Goal: Information Seeking & Learning: Learn about a topic

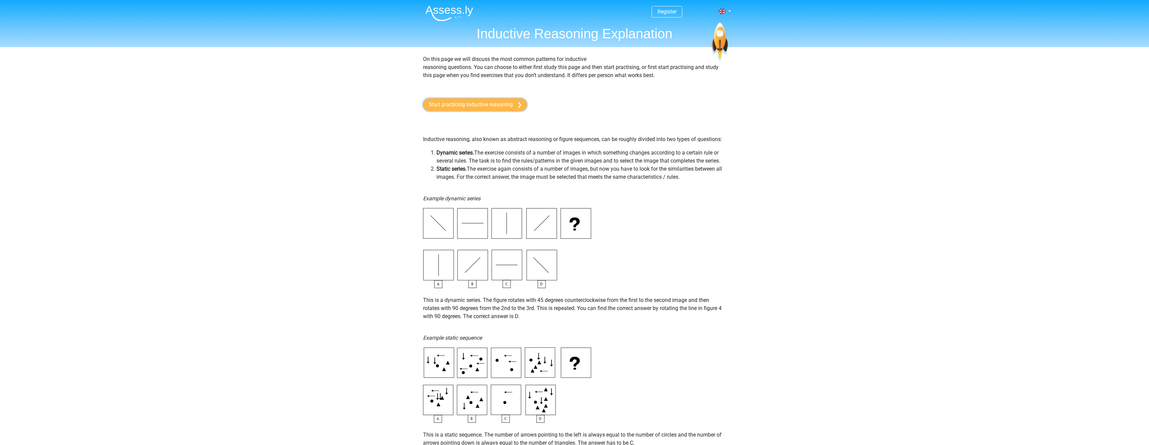
click at [508, 107] on link "Start practicing inductive reasoning" at bounding box center [475, 104] width 104 height 13
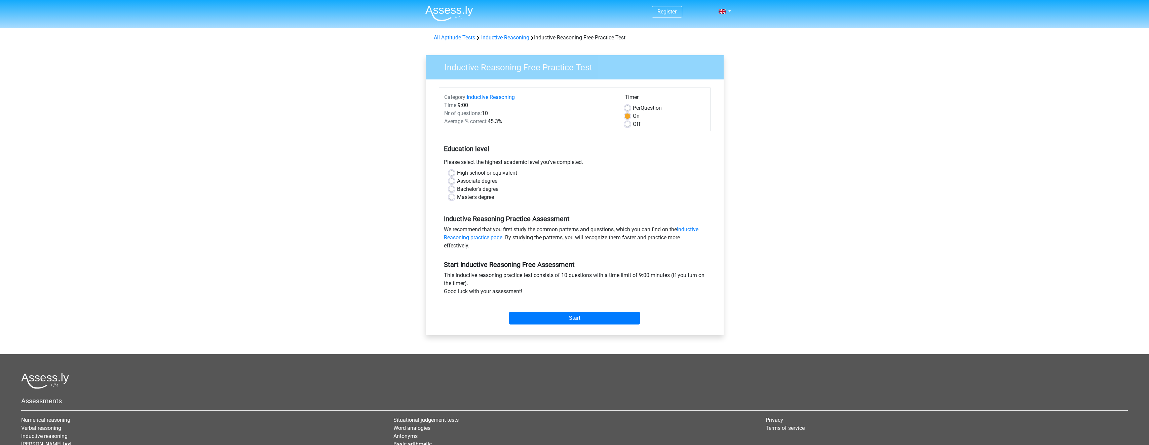
click at [457, 197] on label "Master's degree" at bounding box center [475, 197] width 37 height 8
click at [450, 197] on input "Master's degree" at bounding box center [451, 196] width 5 height 7
radio input "true"
click at [555, 322] on input "Start" at bounding box center [574, 317] width 131 height 13
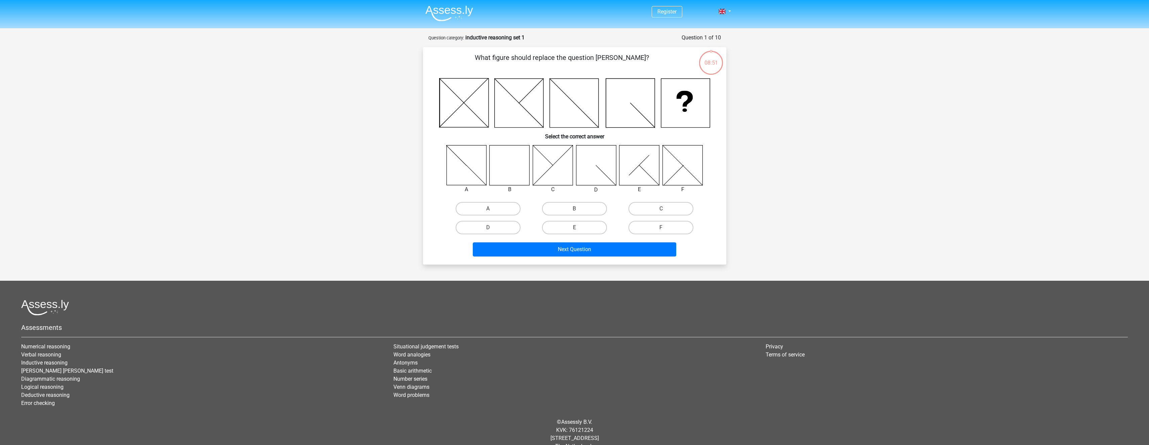
click at [516, 178] on icon at bounding box center [510, 165] width 40 height 40
click at [582, 212] on label "B" at bounding box center [574, 208] width 65 height 13
click at [579, 212] on input "B" at bounding box center [576, 210] width 4 height 4
radio input "true"
click at [568, 250] on button "Next Question" at bounding box center [574, 249] width 203 height 14
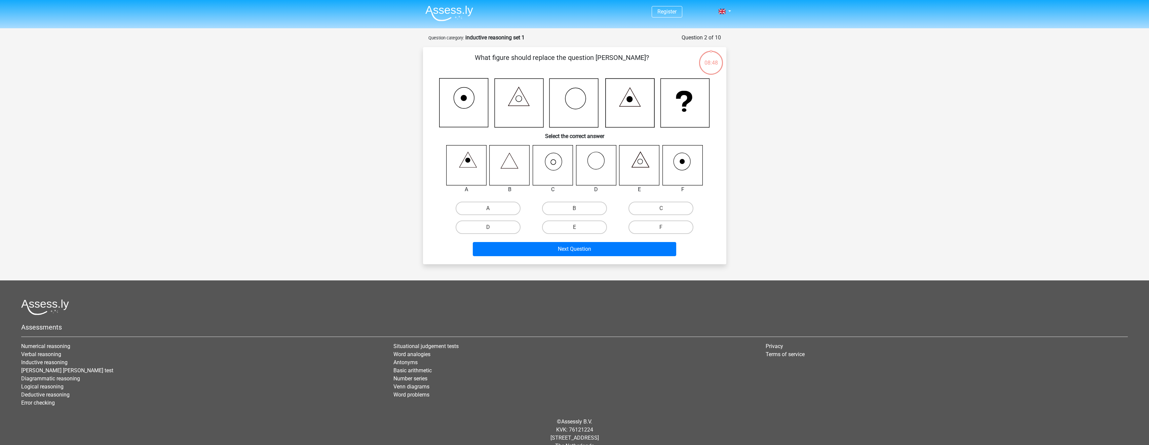
scroll to position [13, 0]
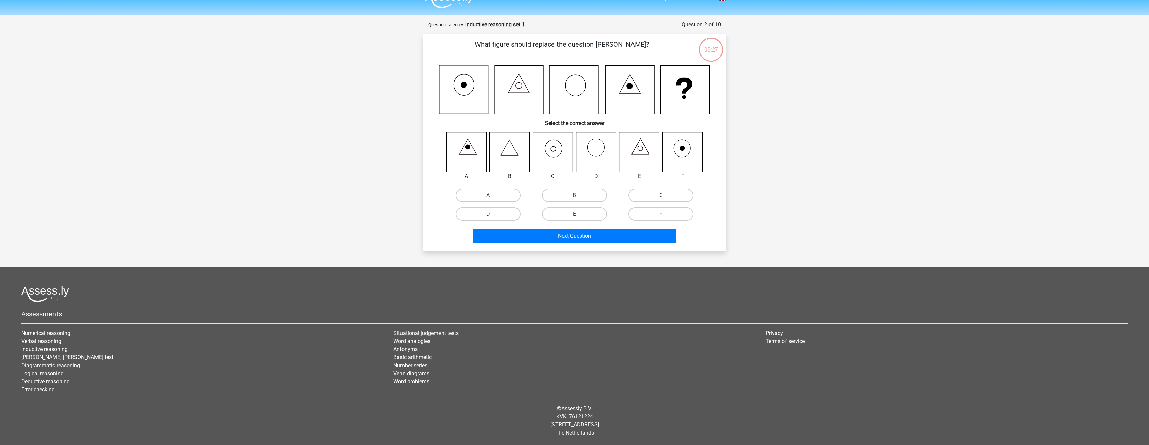
click at [645, 193] on label "C" at bounding box center [660, 194] width 65 height 13
click at [661, 195] on input "C" at bounding box center [663, 197] width 4 height 4
radio input "true"
click at [566, 235] on button "Next Question" at bounding box center [574, 236] width 203 height 14
click at [484, 195] on label "A" at bounding box center [488, 194] width 65 height 13
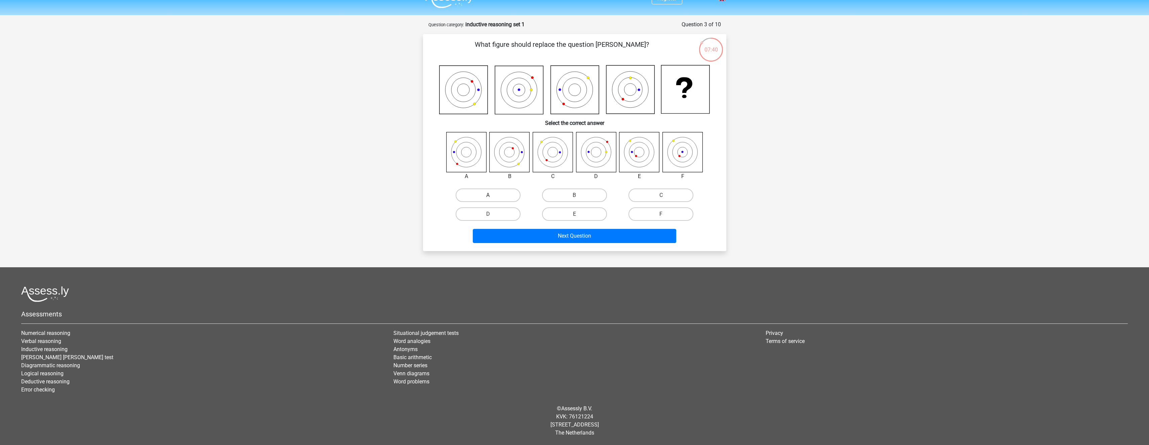
click at [488, 195] on input "A" at bounding box center [490, 197] width 4 height 4
radio input "true"
click at [550, 234] on button "Next Question" at bounding box center [574, 236] width 203 height 14
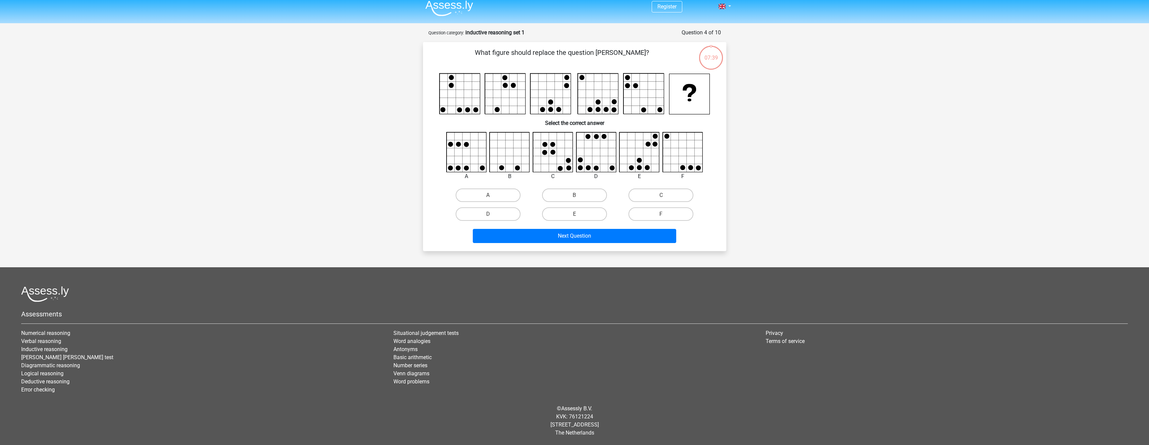
scroll to position [5, 0]
